Goal: Task Accomplishment & Management: Understand process/instructions

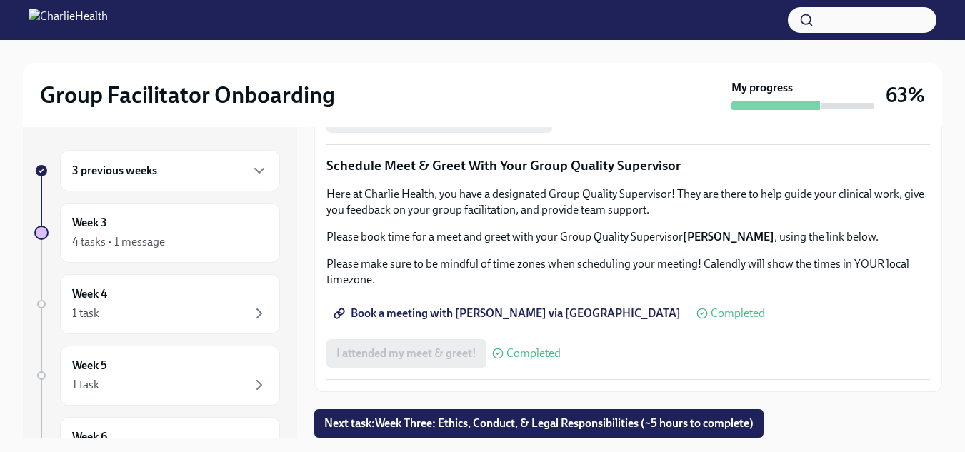
scroll to position [1451, 0]
click at [720, 420] on span "Next task : Week Three: Ethics, Conduct, & Legal Responsibilities (~5 hours to …" at bounding box center [538, 424] width 429 height 14
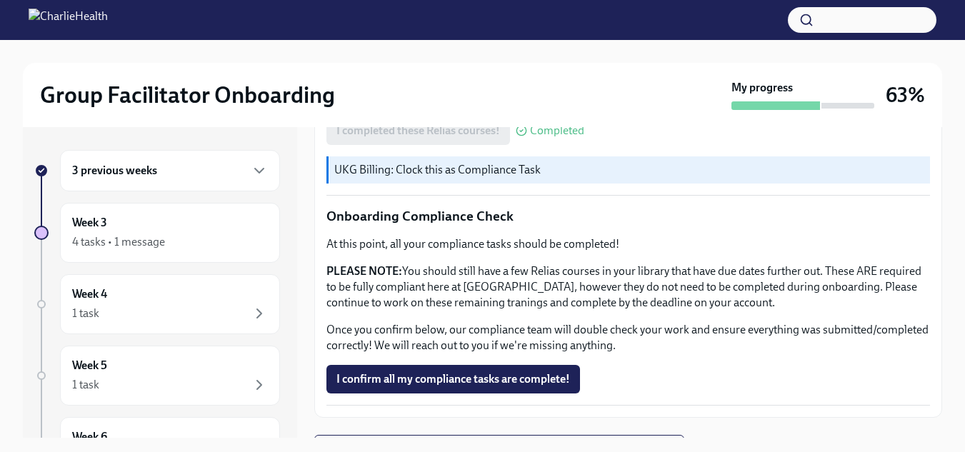
scroll to position [928, 0]
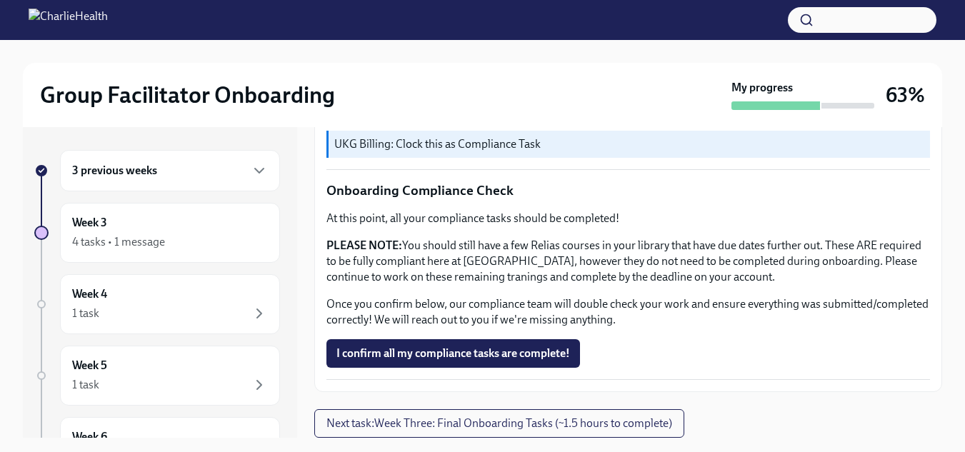
click at [661, 421] on span "Next task : Week Three: Final Onboarding Tasks (~1.5 hours to complete)" at bounding box center [500, 424] width 346 height 14
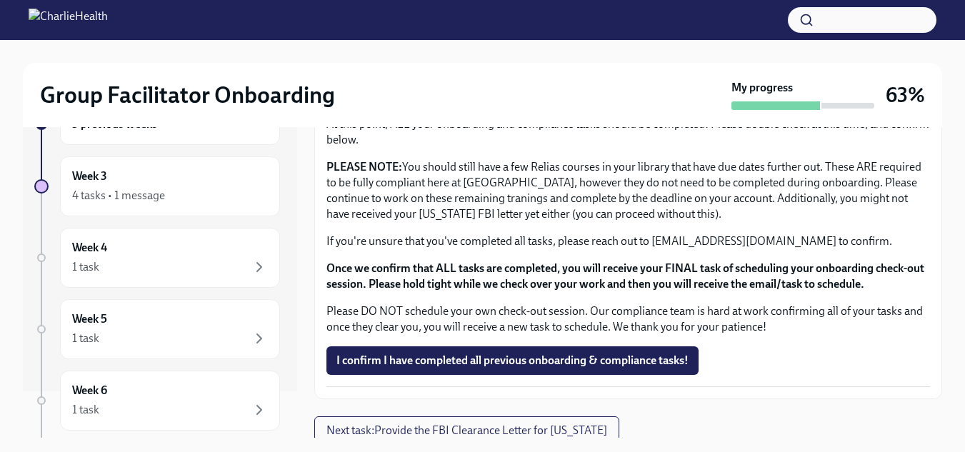
scroll to position [124, 0]
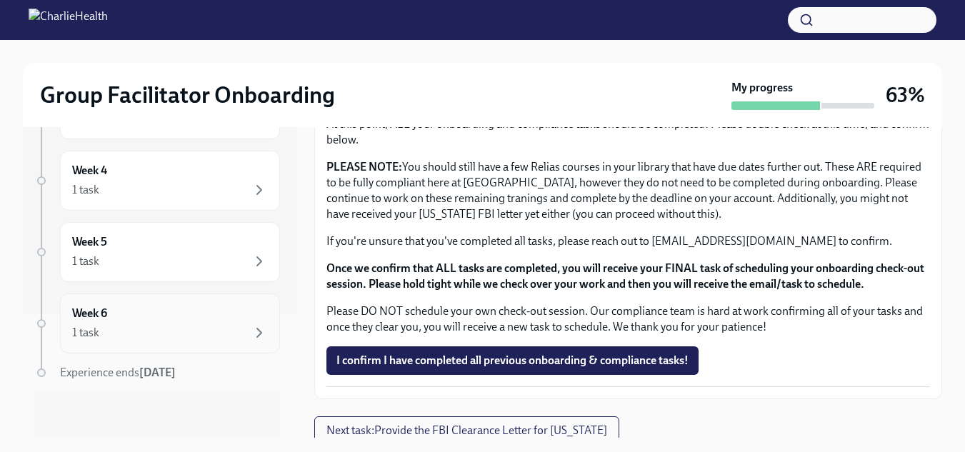
click at [202, 327] on div "1 task" at bounding box center [170, 332] width 196 height 17
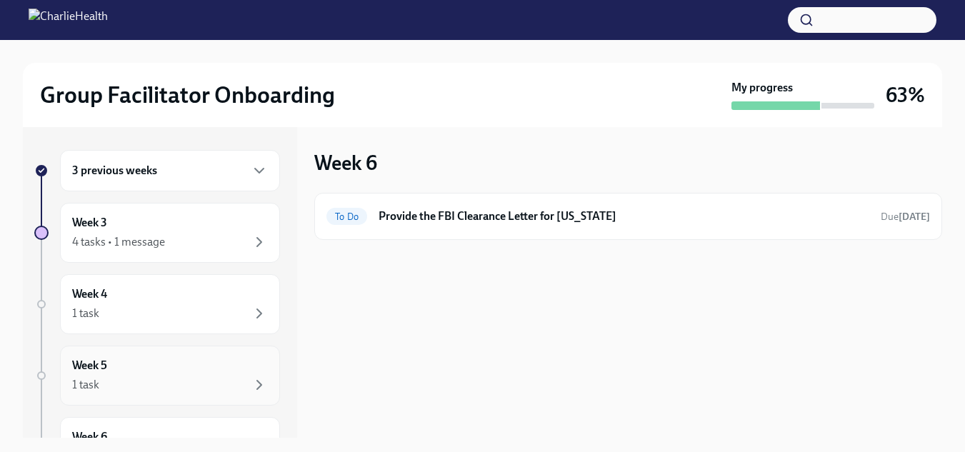
click at [208, 379] on div "1 task" at bounding box center [170, 385] width 196 height 17
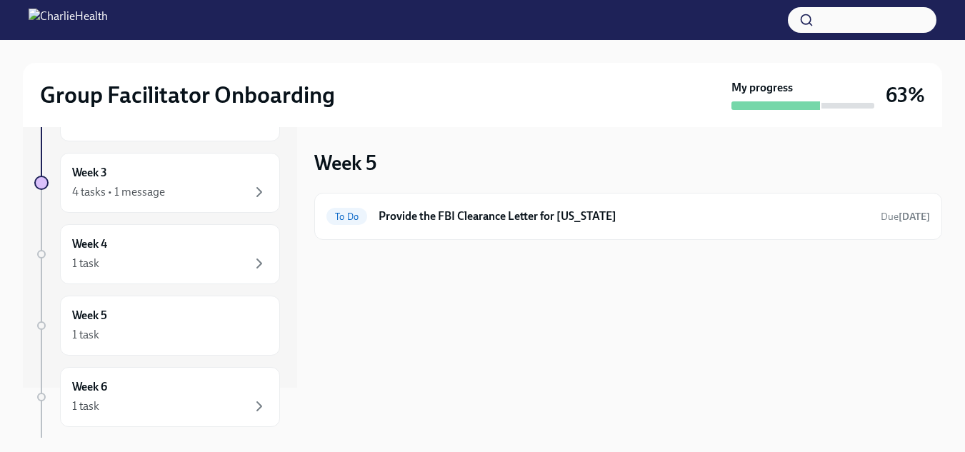
scroll to position [51, 0]
click at [196, 247] on div "Week 4 1 task" at bounding box center [170, 254] width 196 height 36
click at [234, 331] on div "1 task" at bounding box center [170, 334] width 196 height 17
click at [210, 189] on div "4 tasks • 1 message" at bounding box center [170, 191] width 196 height 17
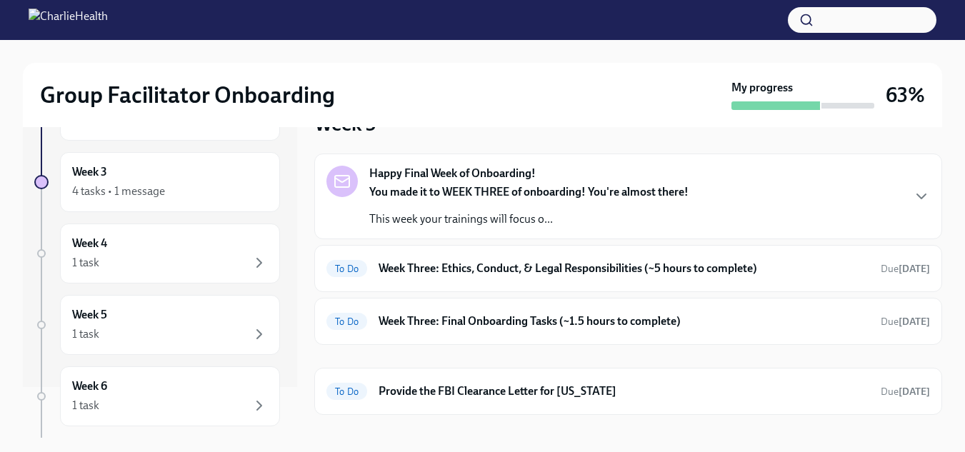
scroll to position [61, 0]
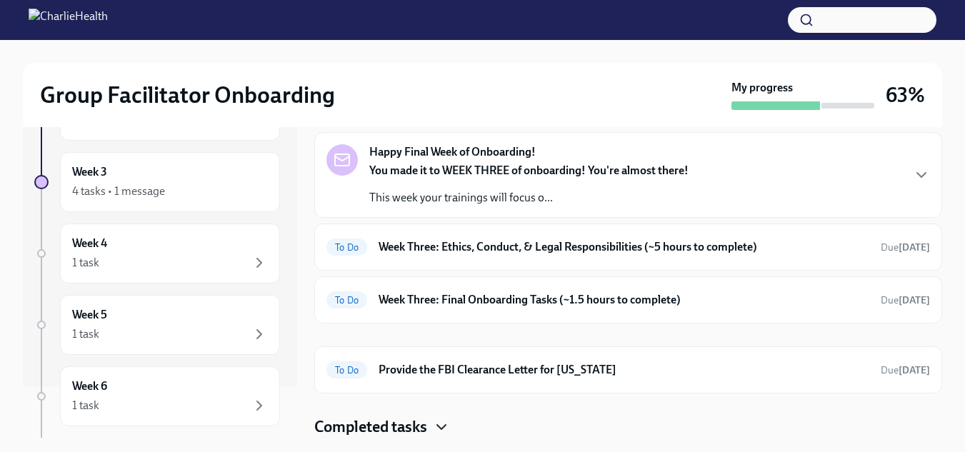
click at [436, 429] on icon "button" at bounding box center [441, 427] width 17 height 17
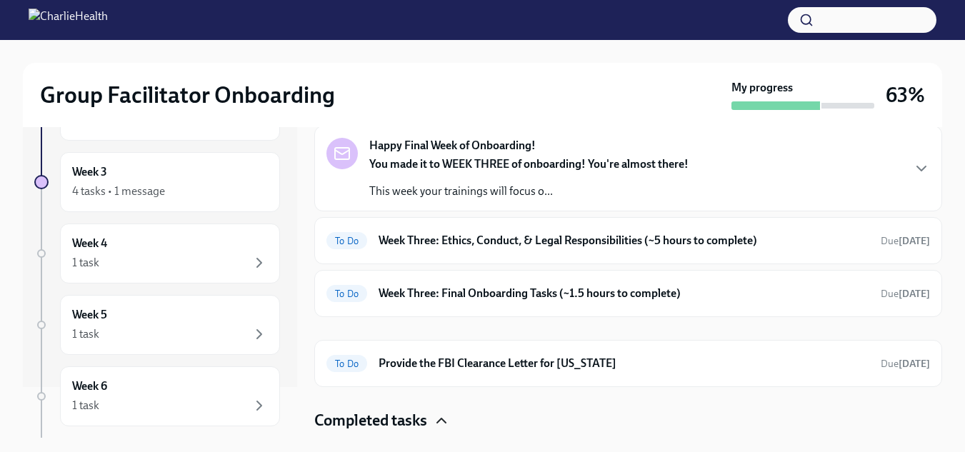
scroll to position [62, 0]
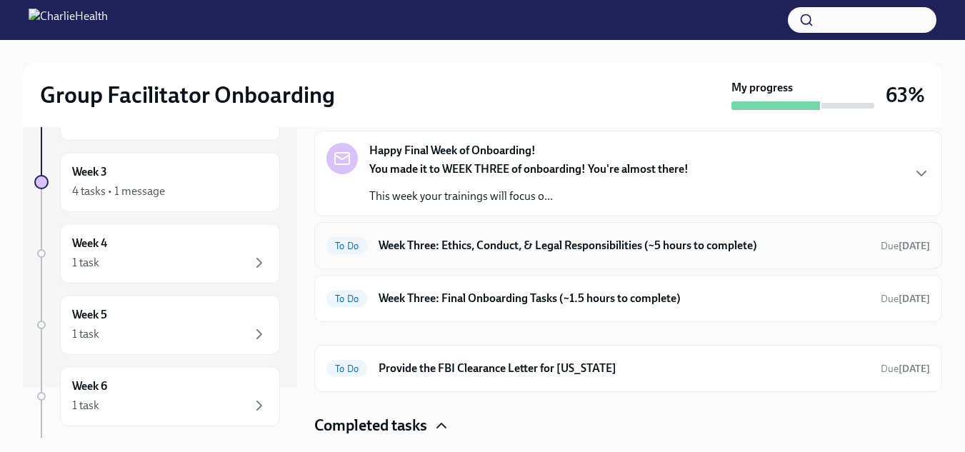
click at [662, 246] on h6 "Week Three: Ethics, Conduct, & Legal Responsibilities (~5 hours to complete)" at bounding box center [624, 246] width 491 height 16
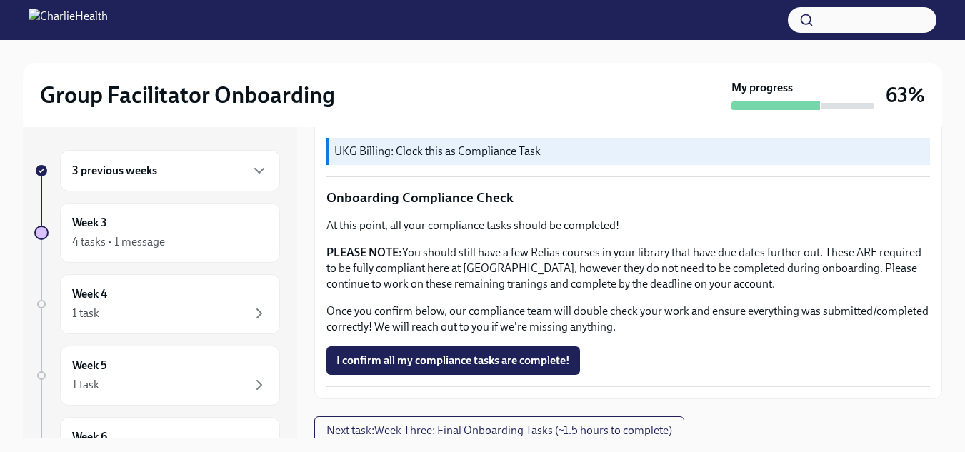
scroll to position [928, 0]
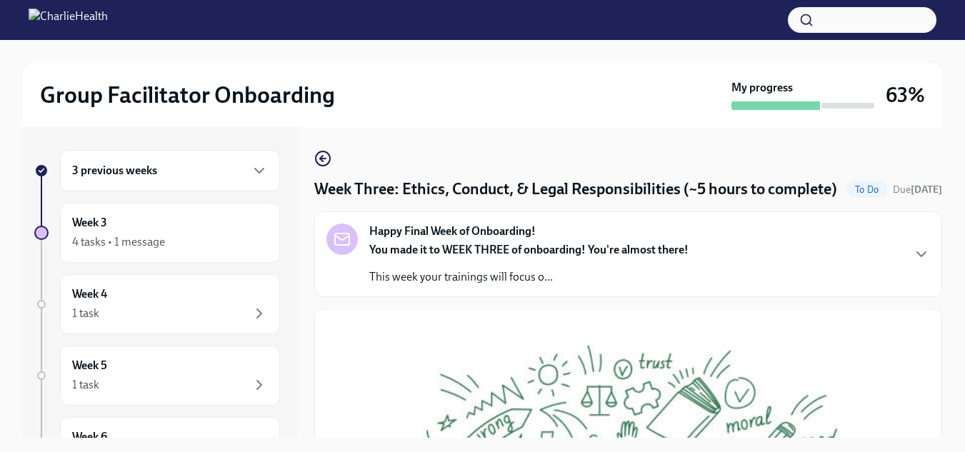
click at [106, 59] on div at bounding box center [483, 51] width 920 height 23
